Goal: Find specific page/section: Find specific page/section

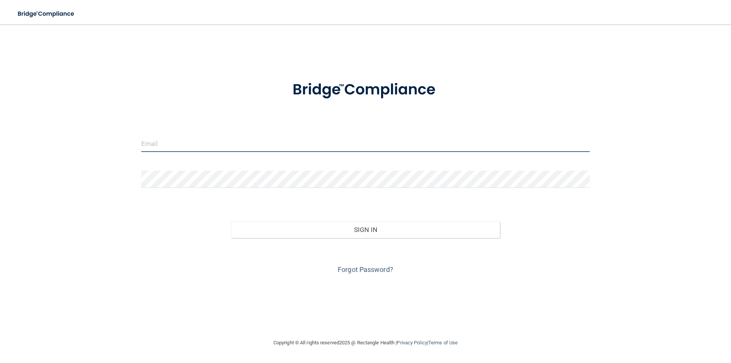
click at [182, 143] on input "email" at bounding box center [365, 143] width 449 height 17
type input "[PERSON_NAME][EMAIL_ADDRESS][PERSON_NAME][DOMAIN_NAME]"
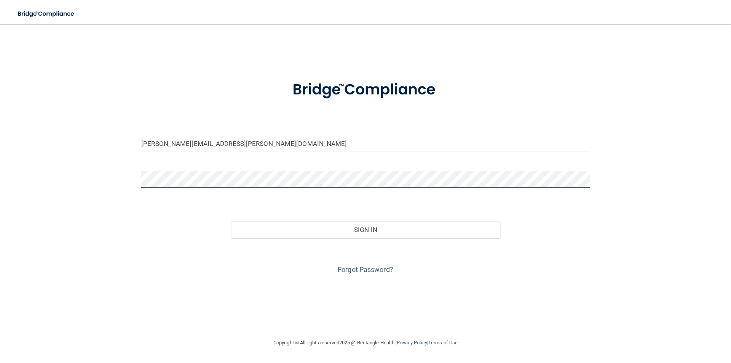
click at [231, 221] on button "Sign In" at bounding box center [365, 229] width 269 height 17
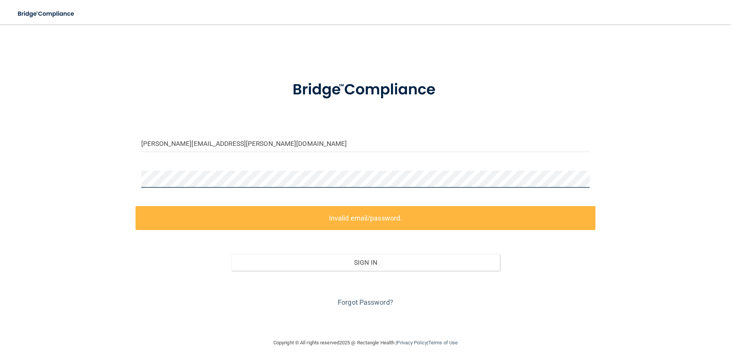
click at [11, 177] on main "[PERSON_NAME][EMAIL_ADDRESS][PERSON_NAME][DOMAIN_NAME] Invalid email/password. …" at bounding box center [365, 193] width 731 height 339
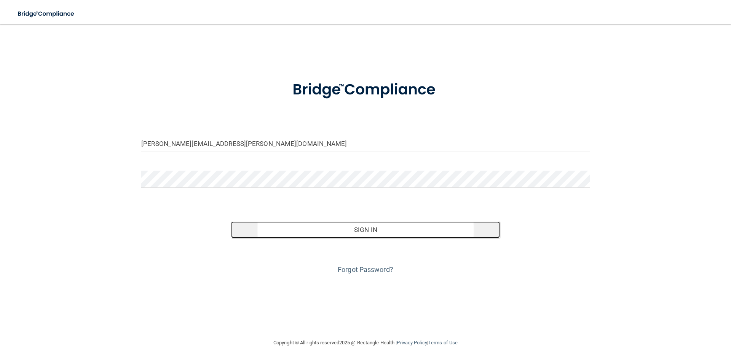
click at [307, 230] on button "Sign In" at bounding box center [365, 229] width 269 height 17
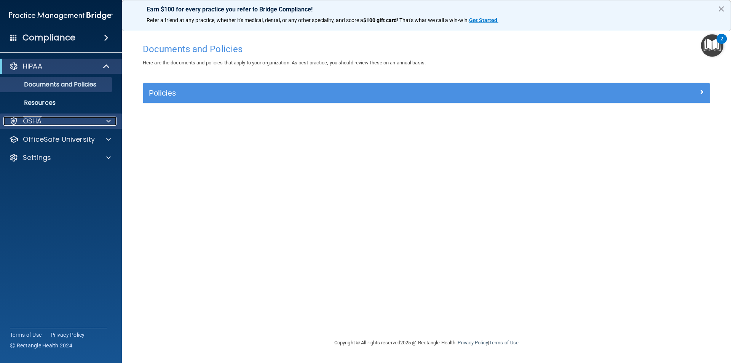
click at [38, 123] on p "OSHA" at bounding box center [32, 121] width 19 height 9
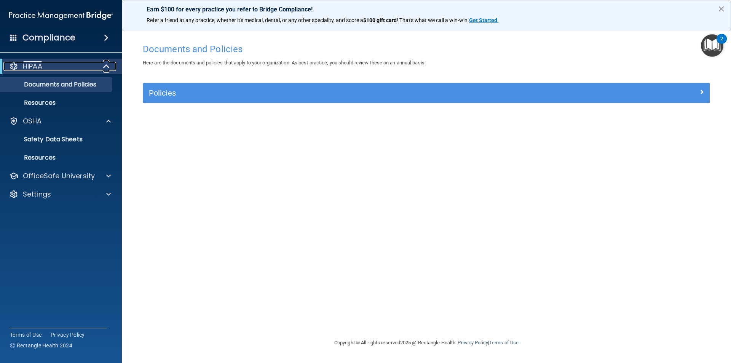
click at [38, 70] on p "HIPAA" at bounding box center [32, 66] width 19 height 9
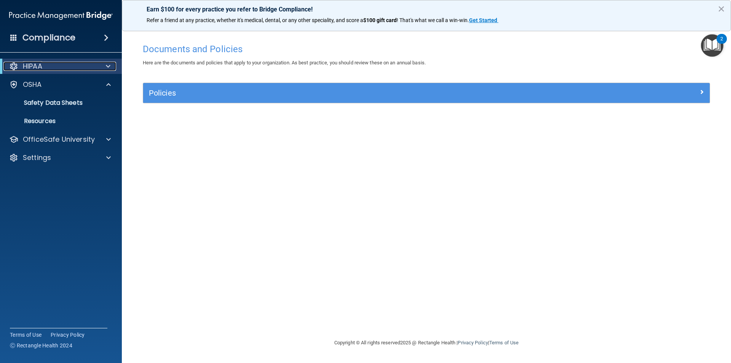
click at [33, 70] on p "HIPAA" at bounding box center [32, 66] width 19 height 9
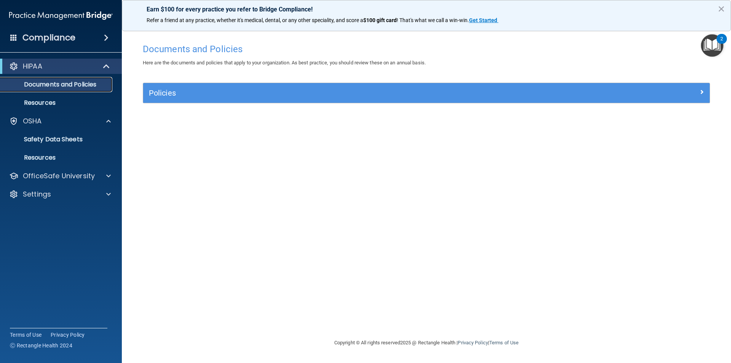
click at [31, 83] on p "Documents and Policies" at bounding box center [57, 85] width 104 height 8
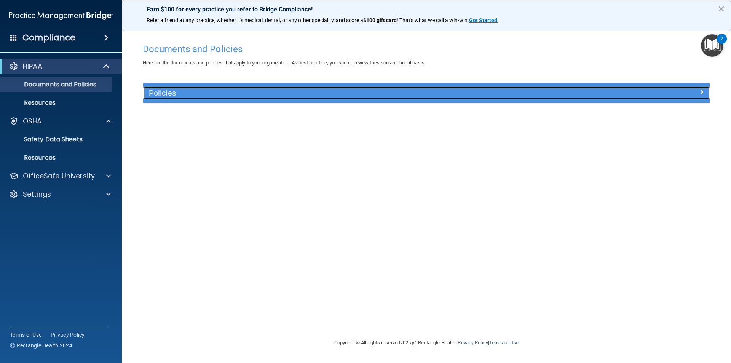
click at [180, 91] on h5 "Policies" at bounding box center [356, 93] width 414 height 8
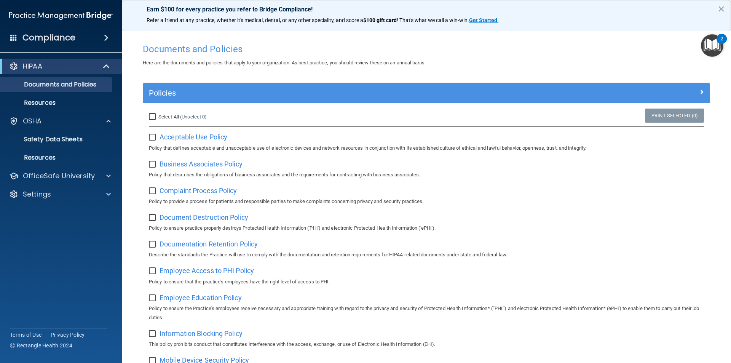
click at [50, 39] on h4 "Compliance" at bounding box center [48, 37] width 53 height 11
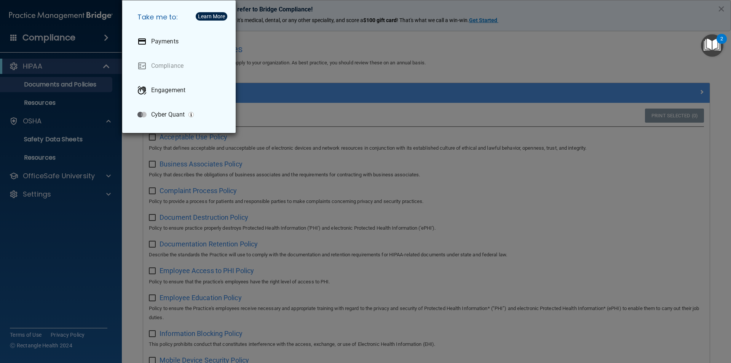
click at [96, 39] on div "Take me to: Payments Compliance Engagement Cyber Quant" at bounding box center [365, 181] width 731 height 363
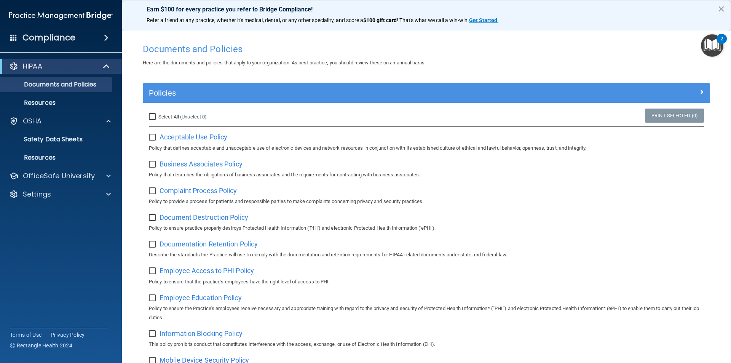
click at [106, 36] on span at bounding box center [106, 37] width 5 height 9
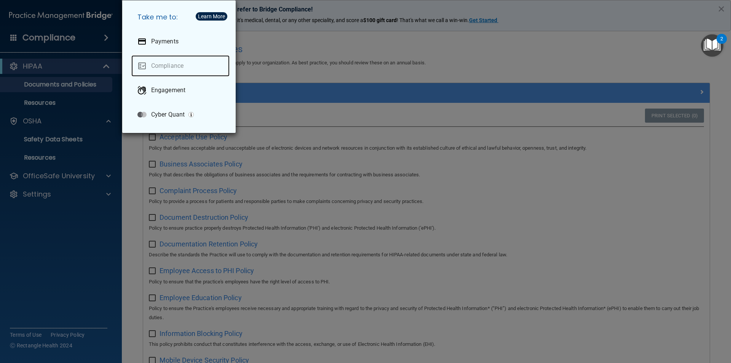
click at [172, 66] on link "Compliance" at bounding box center [180, 65] width 98 height 21
click at [81, 62] on div "Take me to: Payments Compliance Engagement Cyber Quant" at bounding box center [365, 181] width 731 height 363
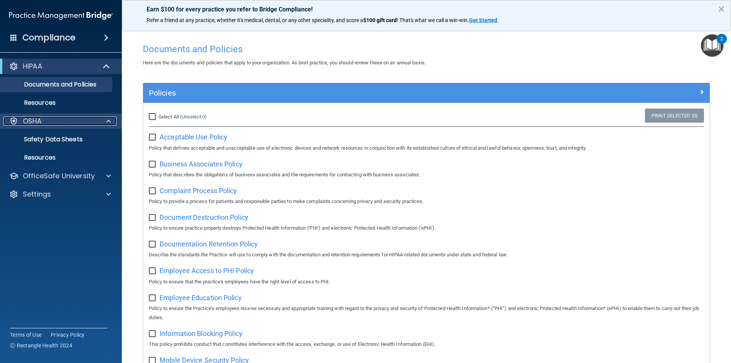
click at [40, 121] on p "OSHA" at bounding box center [32, 121] width 19 height 9
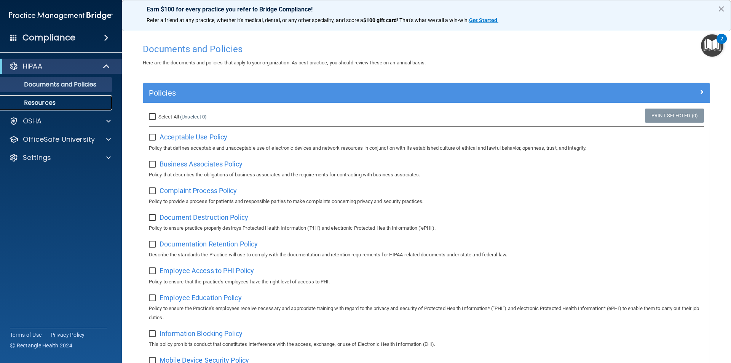
click at [48, 107] on link "Resources" at bounding box center [52, 102] width 120 height 15
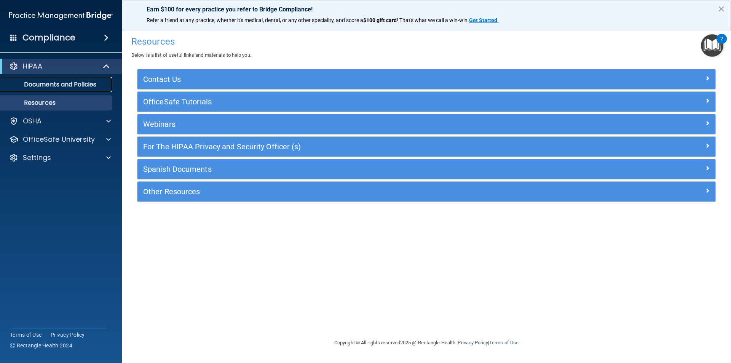
click at [40, 83] on p "Documents and Policies" at bounding box center [57, 85] width 104 height 8
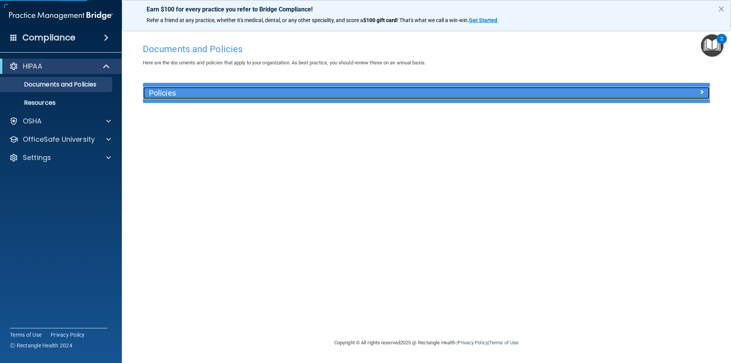
click at [161, 93] on h5 "Policies" at bounding box center [356, 93] width 414 height 8
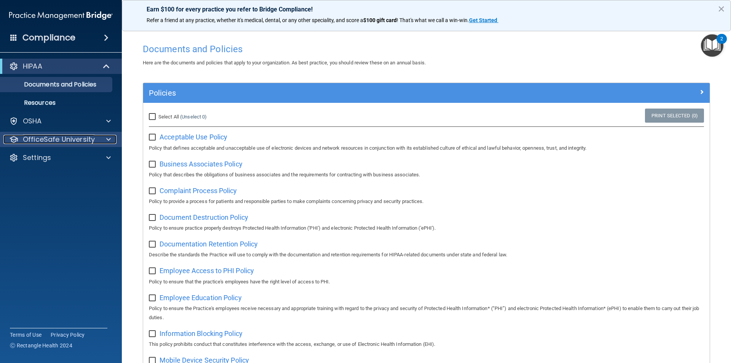
click at [64, 135] on p "OfficeSafe University" at bounding box center [59, 139] width 72 height 9
